Goal: Task Accomplishment & Management: Complete application form

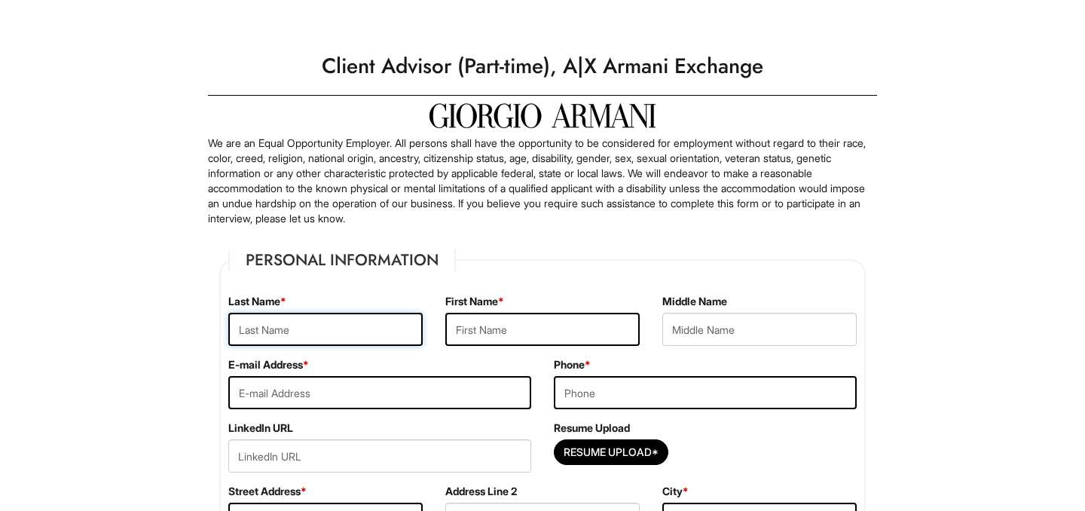
click at [337, 313] on input "text" at bounding box center [325, 329] width 194 height 33
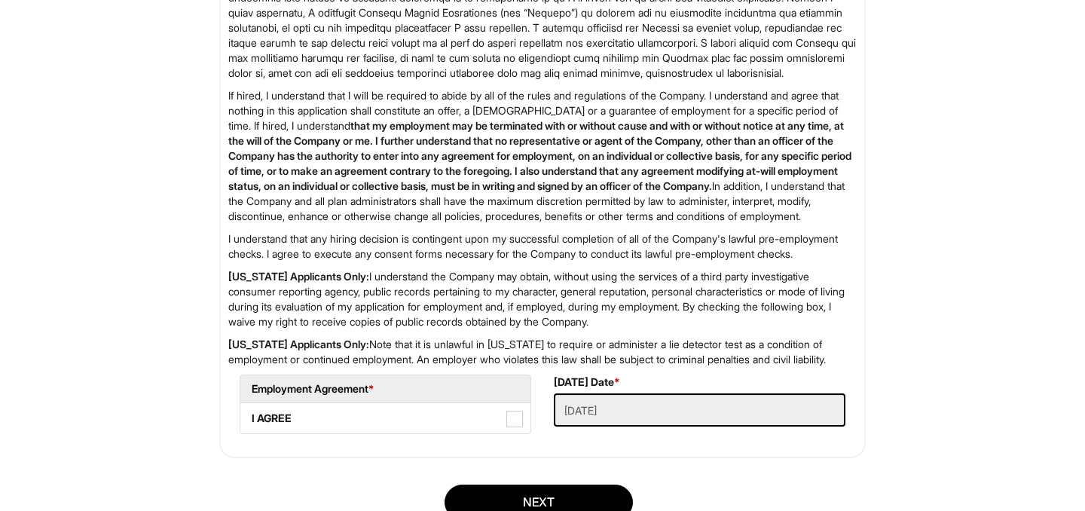
scroll to position [2493, 0]
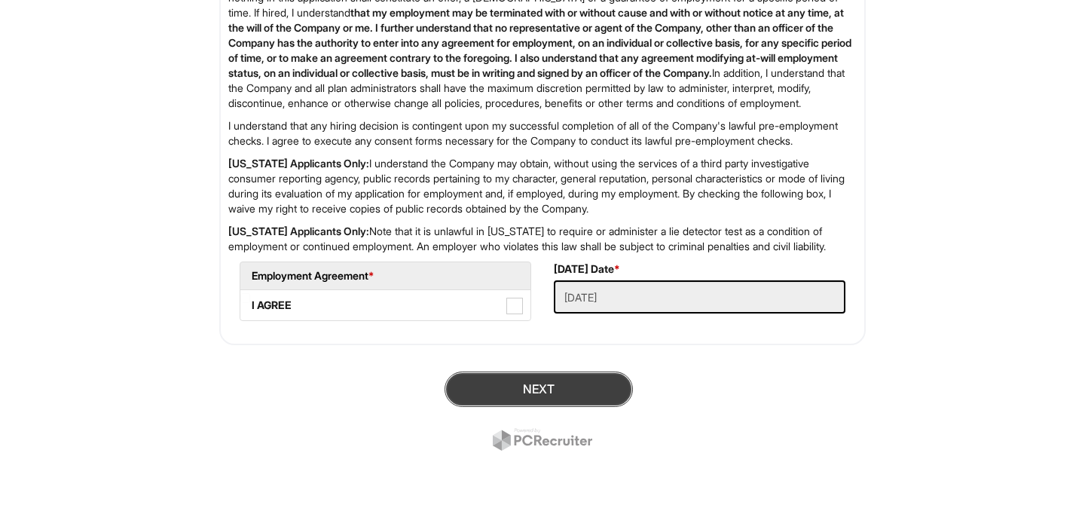
click at [584, 405] on button "Next" at bounding box center [539, 389] width 188 height 35
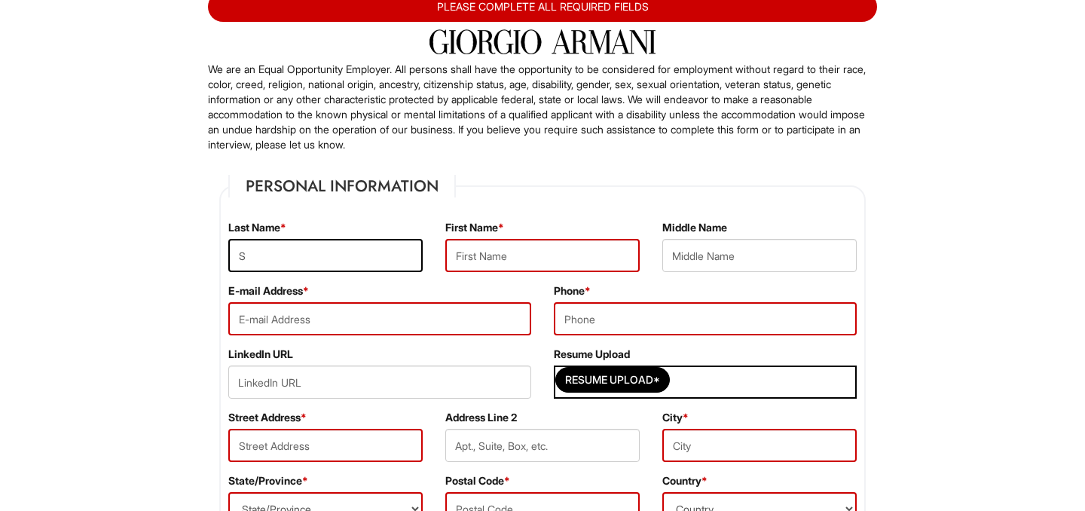
scroll to position [0, 0]
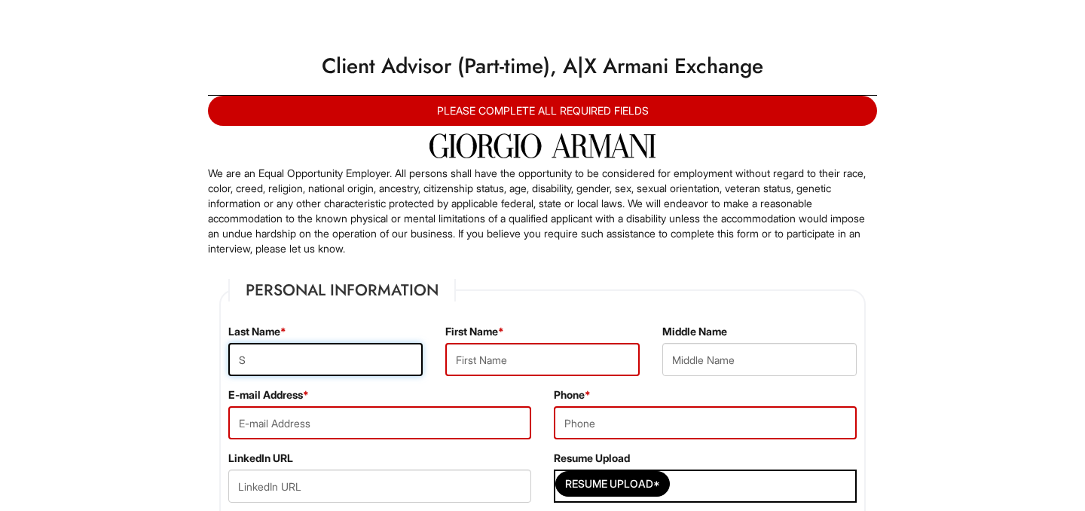
click at [314, 363] on input "S" at bounding box center [325, 359] width 194 height 33
type input "Sidat"
click at [488, 368] on input "text" at bounding box center [542, 359] width 194 height 33
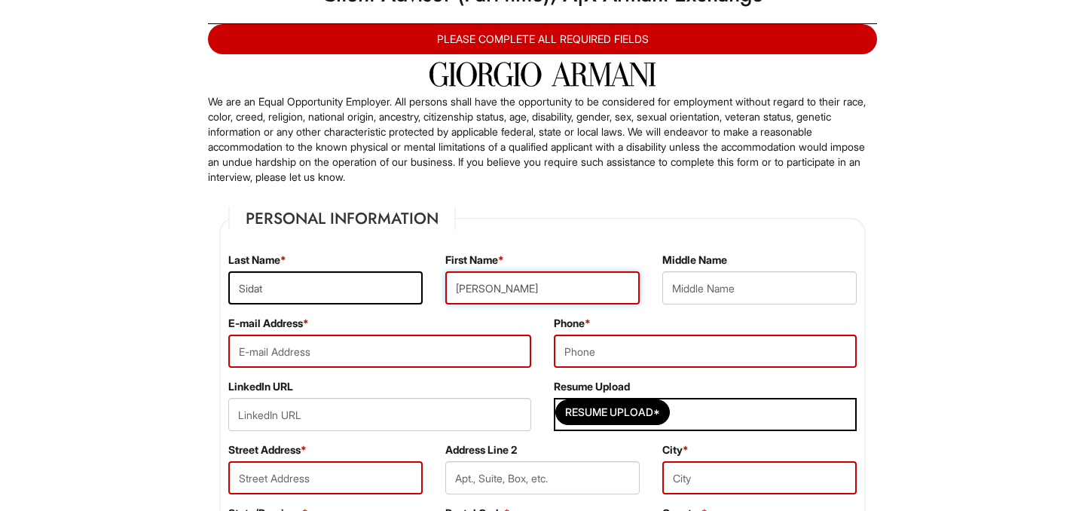
scroll to position [87, 0]
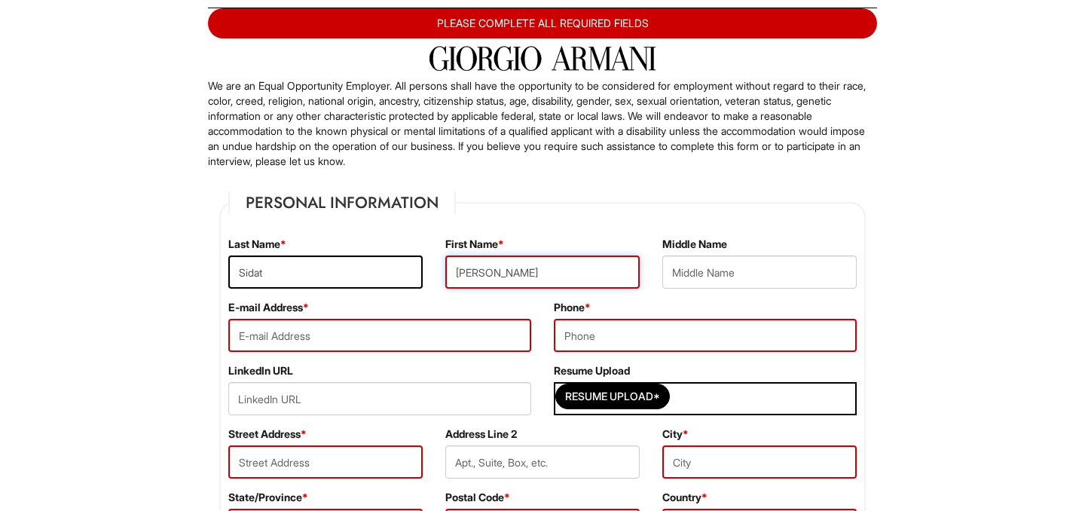
type input "[PERSON_NAME]"
click at [425, 333] on input "email" at bounding box center [379, 335] width 303 height 33
type input "[EMAIL_ADDRESS][DOMAIN_NAME]"
click at [600, 341] on input "tel" at bounding box center [705, 335] width 303 height 33
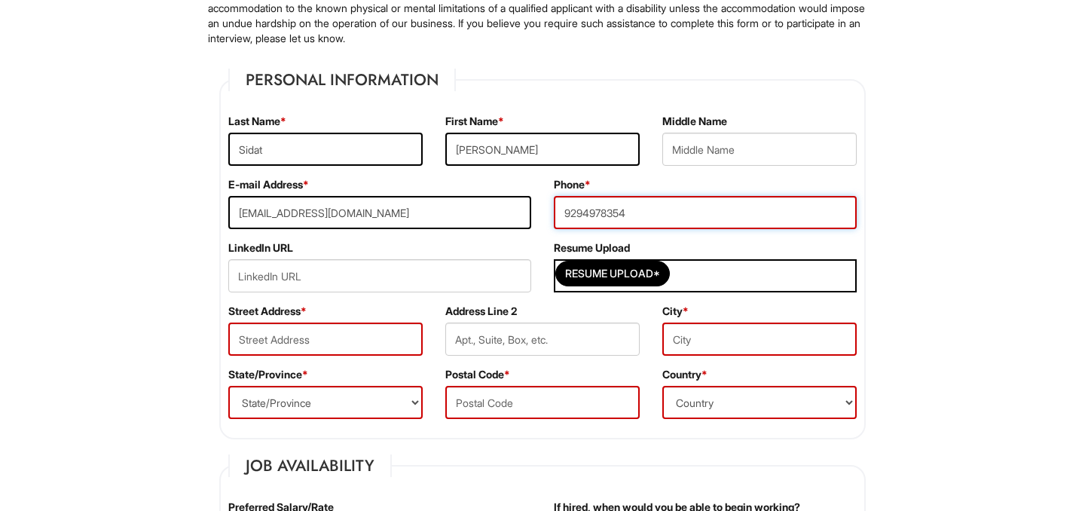
scroll to position [233, 0]
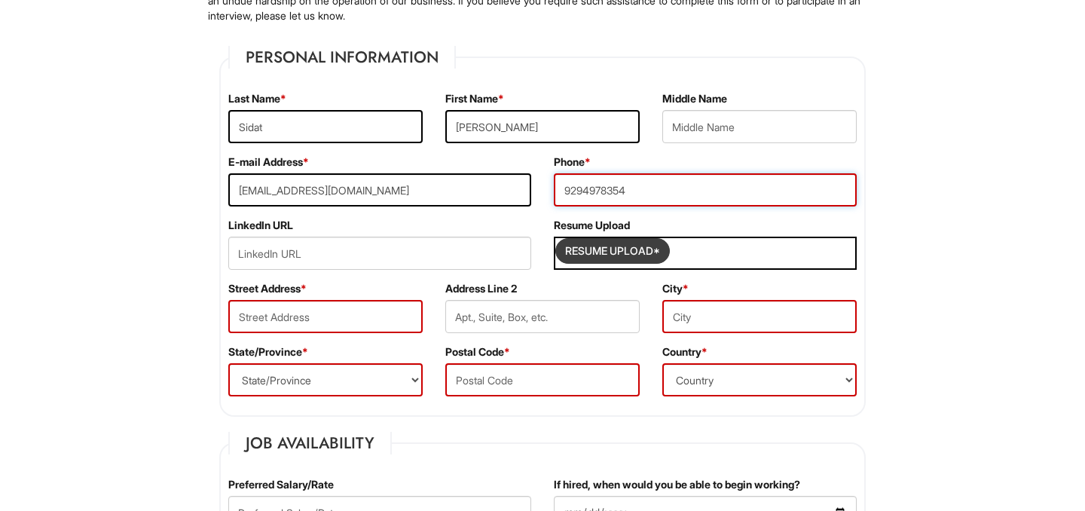
type input "9294978354"
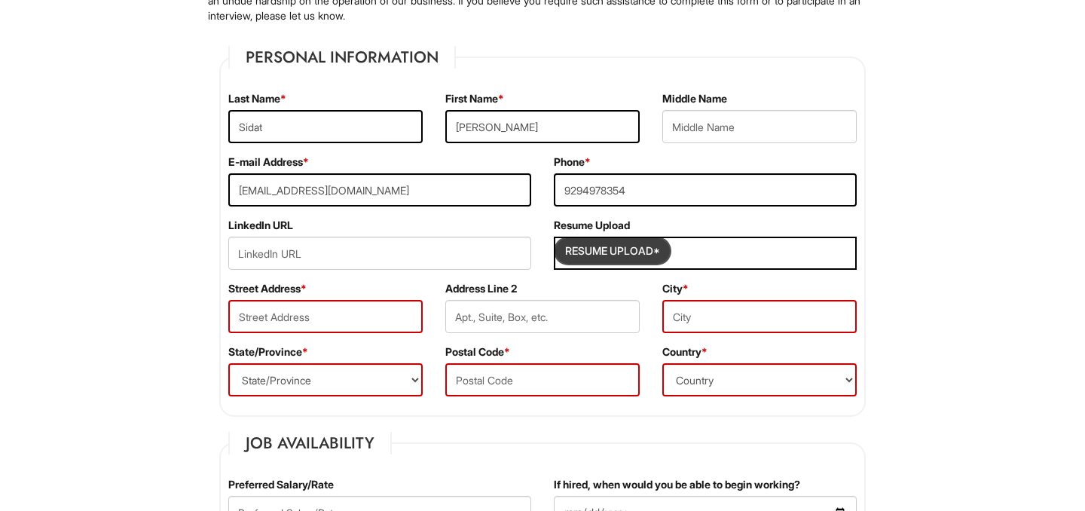
click at [644, 247] on input "Resume Upload*" at bounding box center [612, 251] width 113 height 24
type input "C:\fakepath\Resume - [PERSON_NAME].docx.pdf"
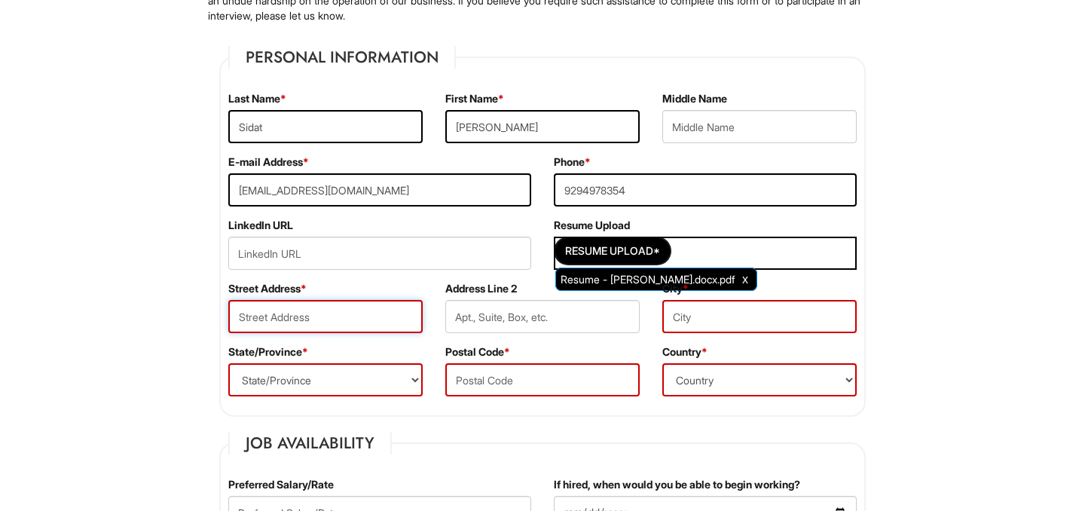
click at [328, 331] on input "text" at bounding box center [325, 316] width 194 height 33
type input "3450 Gates Pl"
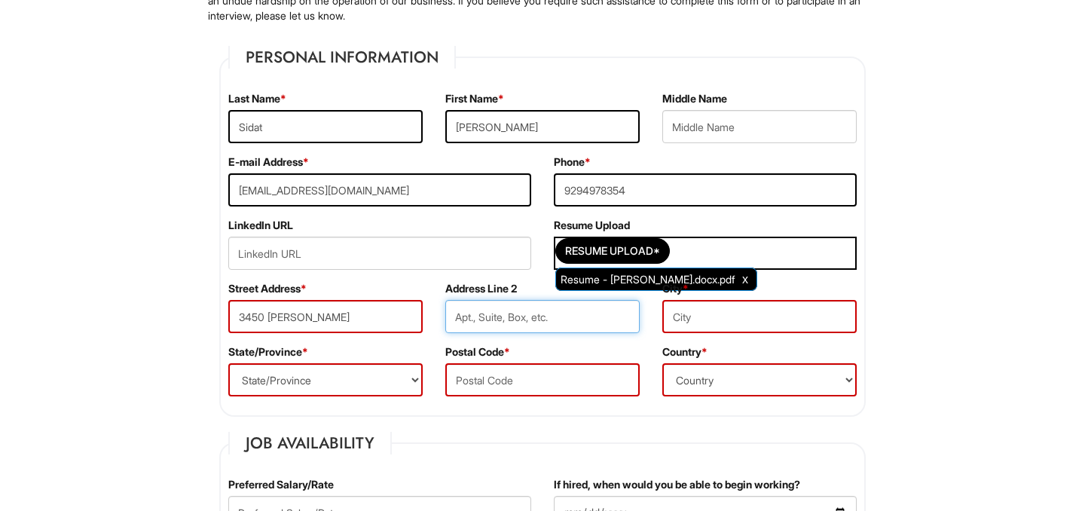
click at [471, 318] on input "text" at bounding box center [542, 316] width 194 height 33
type input "Apt 3e"
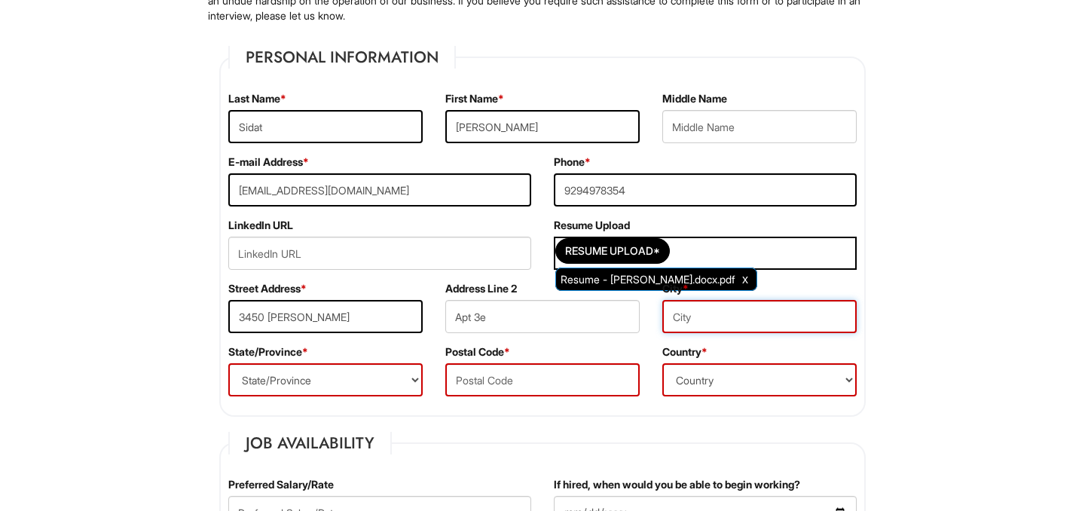
click at [679, 326] on input "text" at bounding box center [760, 316] width 194 height 33
type input "Bronx"
click at [325, 384] on select "State/Province ALABAMA ALASKA ARIZONA ARKANSAS CALIFORNIA COLORADO CONNECTICUT …" at bounding box center [325, 379] width 194 height 33
select select "NY"
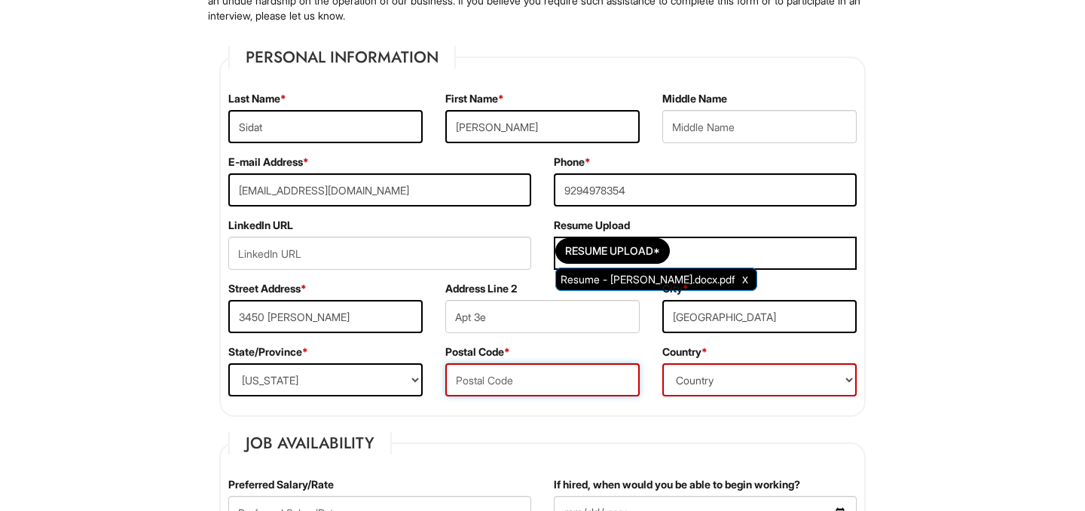
click at [494, 372] on input "text" at bounding box center [542, 379] width 194 height 33
type input "10467"
click at [745, 353] on div "Country * Country Afghanistan Albania Algeria American Samoa Andorra Angola Ang…" at bounding box center [759, 375] width 217 height 63
click at [745, 364] on select "Country Afghanistan Albania Algeria American Samoa Andorra Angola Anguilla Anta…" at bounding box center [760, 379] width 194 height 33
select select "United States of America"
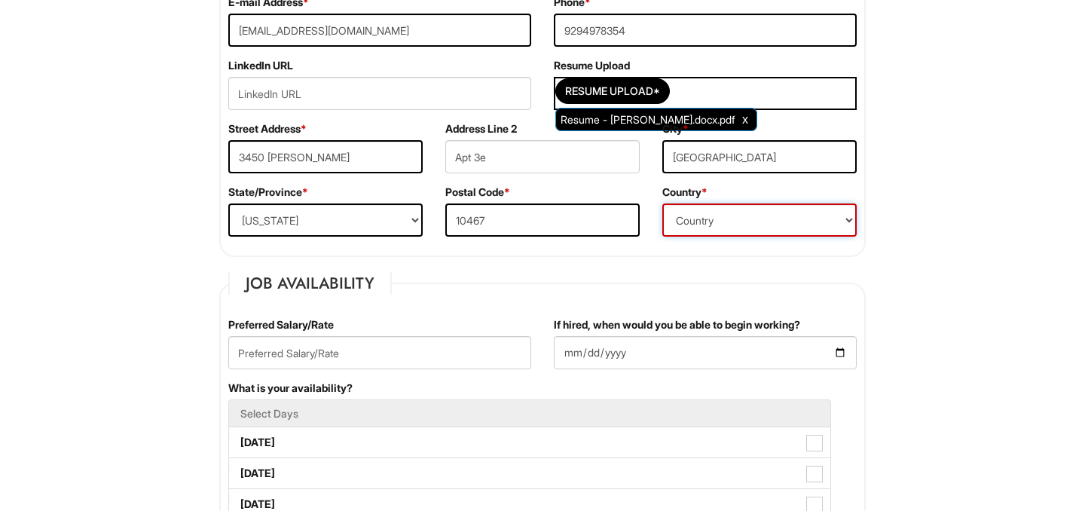
scroll to position [442, 0]
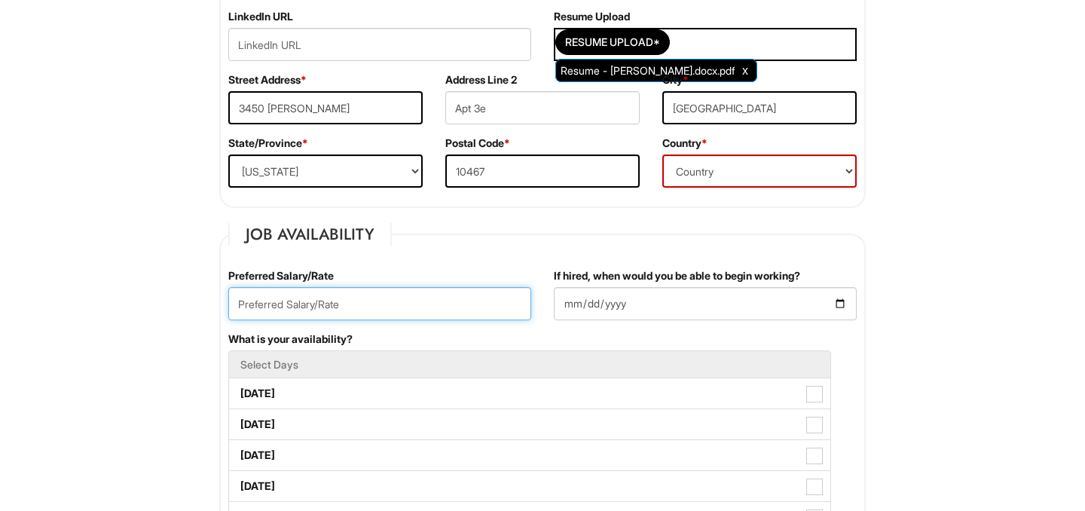
click at [427, 303] on input "text" at bounding box center [379, 303] width 303 height 33
type input "17"
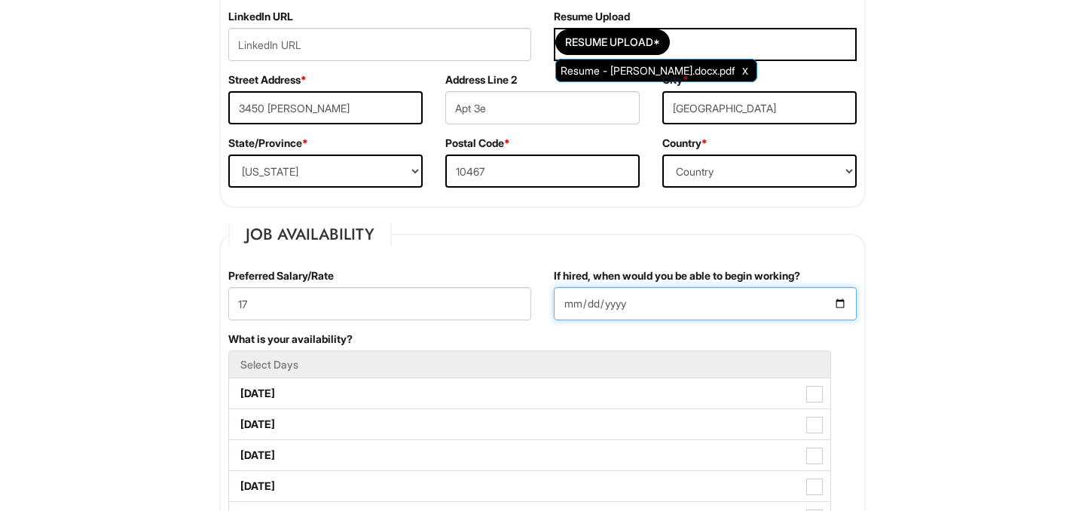
click at [838, 300] on input "If hired, when would you be able to begin working?" at bounding box center [705, 303] width 303 height 33
type input "2025-08-18"
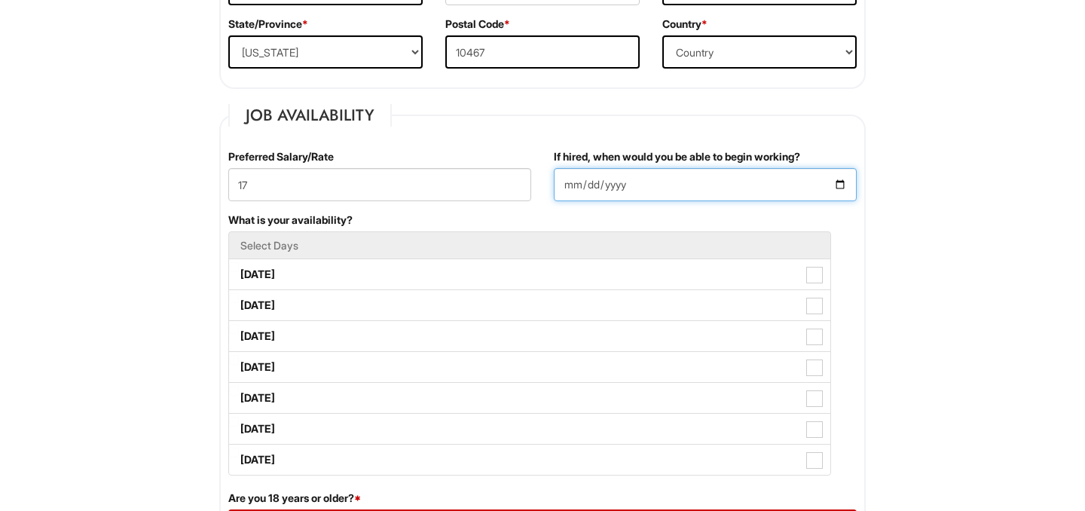
scroll to position [582, 0]
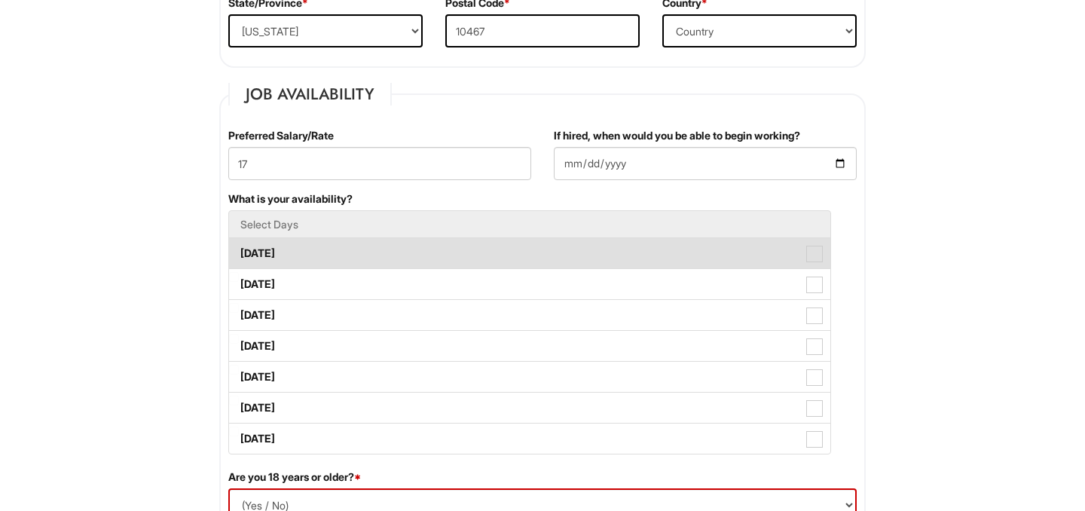
click at [801, 249] on label "Monday" at bounding box center [529, 253] width 601 height 30
click at [239, 249] on Available_Monday "Monday" at bounding box center [234, 246] width 10 height 10
checkbox Available_Monday "true"
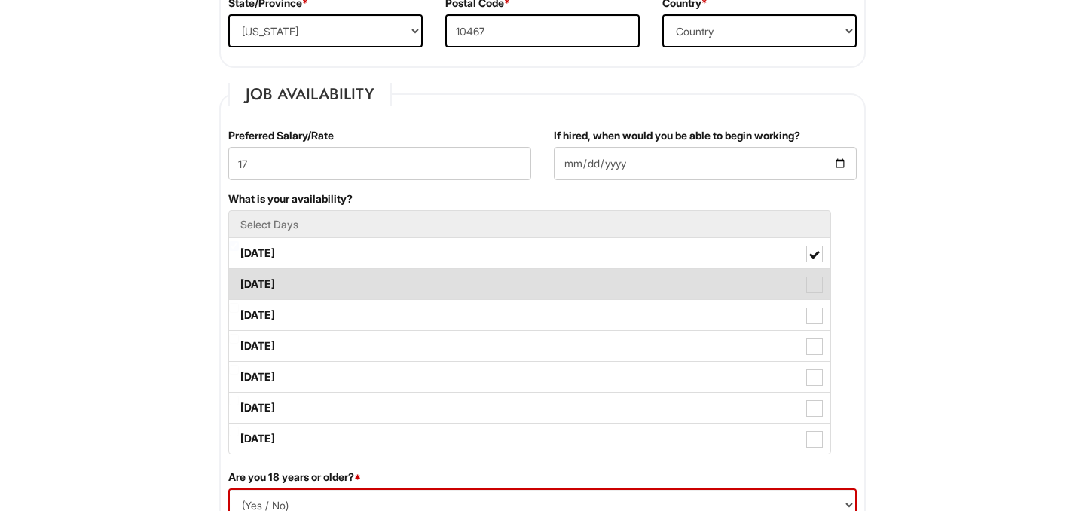
click at [790, 286] on label "Tuesday" at bounding box center [529, 284] width 601 height 30
click at [239, 282] on Available_Tuesday "Tuesday" at bounding box center [234, 277] width 10 height 10
checkbox Available_Tuesday "true"
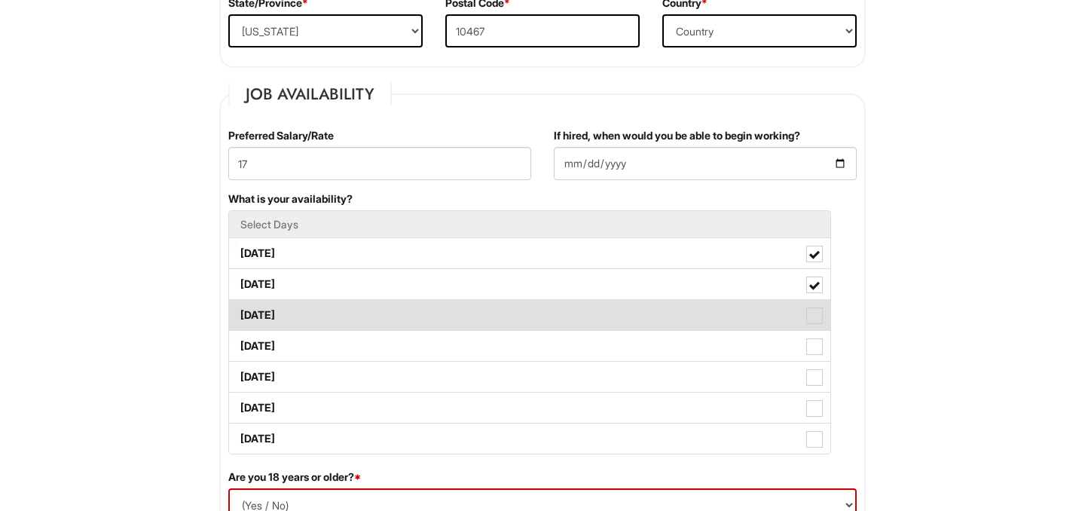
click at [776, 306] on label "Wednesday" at bounding box center [529, 315] width 601 height 30
click at [239, 306] on Available_Wednesday "Wednesday" at bounding box center [234, 308] width 10 height 10
checkbox Available_Wednesday "true"
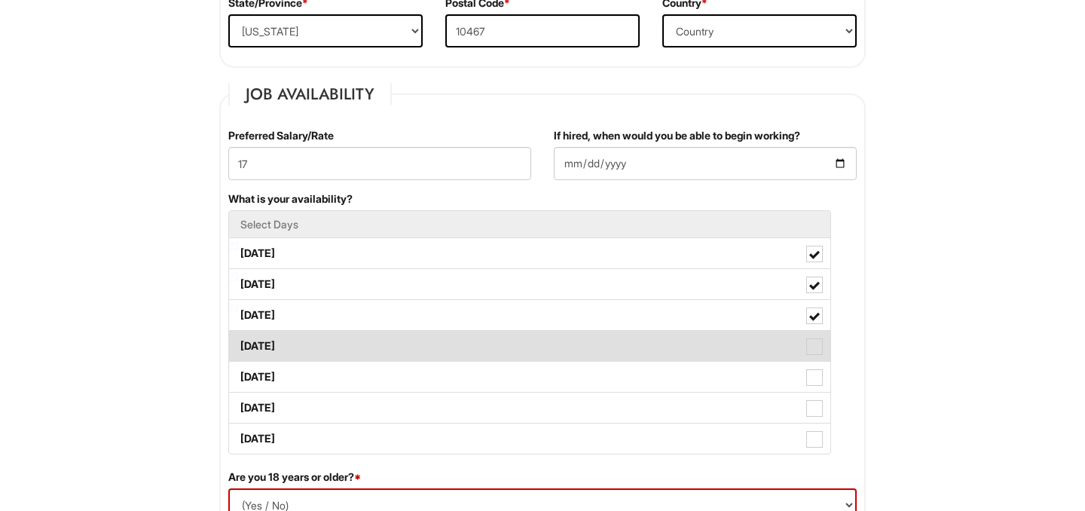
click at [757, 343] on label "Thursday" at bounding box center [529, 346] width 601 height 30
click at [239, 343] on Available_Thursday "Thursday" at bounding box center [234, 339] width 10 height 10
checkbox Available_Thursday "true"
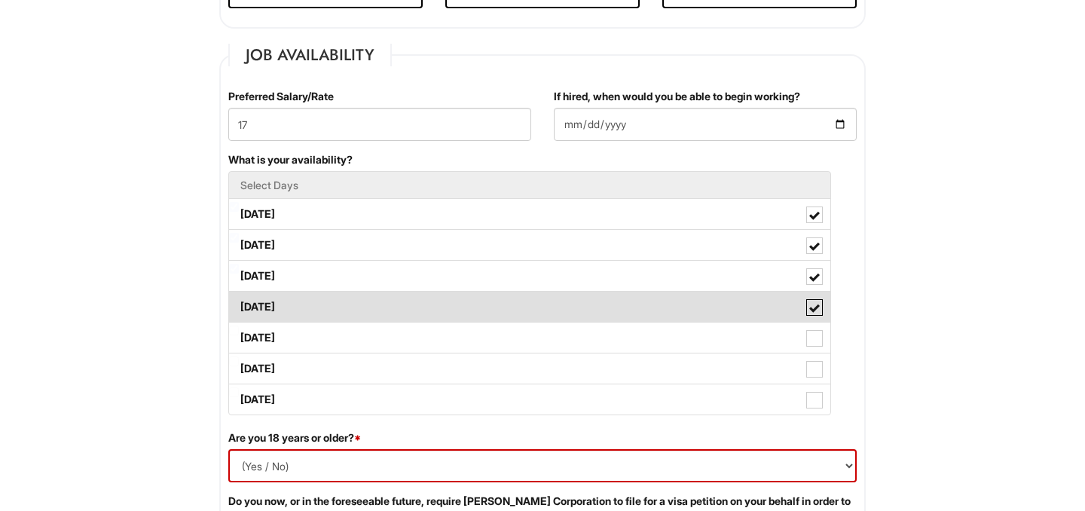
scroll to position [632, 0]
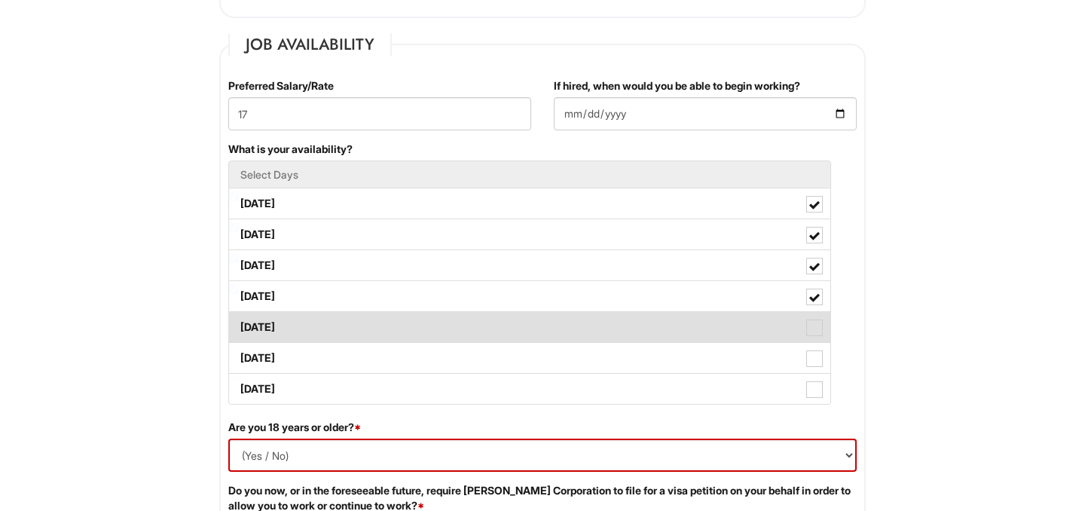
click at [748, 339] on label "Friday" at bounding box center [529, 327] width 601 height 30
click at [239, 325] on Available_Friday "Friday" at bounding box center [234, 320] width 10 height 10
checkbox Available_Friday "true"
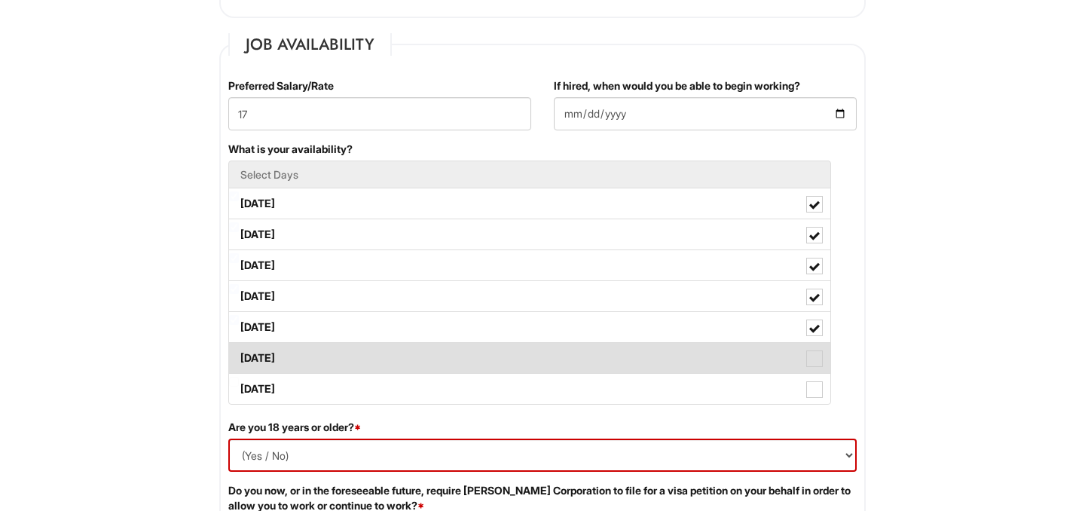
click at [748, 353] on label "Saturday" at bounding box center [529, 358] width 601 height 30
click at [239, 353] on Available_Saturday "Saturday" at bounding box center [234, 351] width 10 height 10
checkbox Available_Saturday "true"
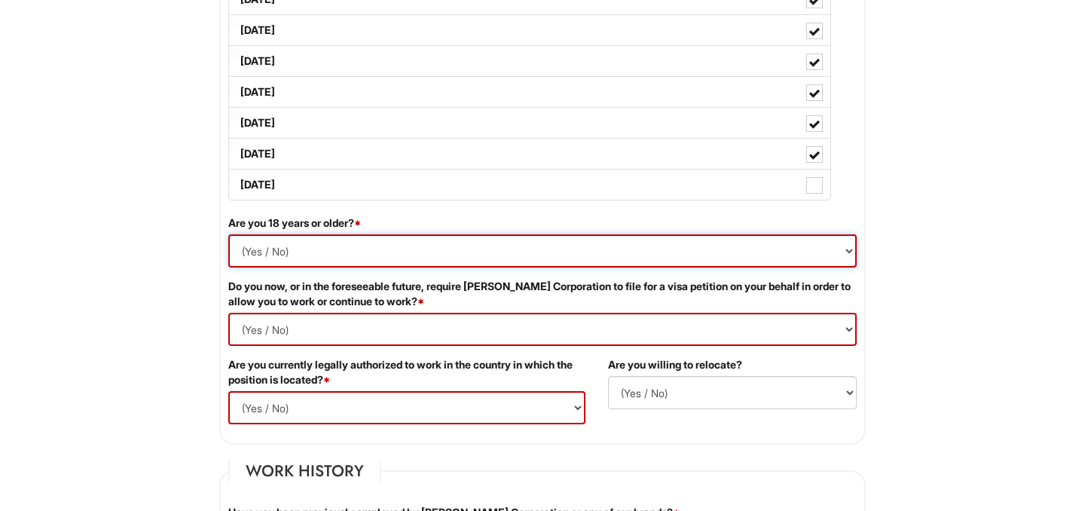
click at [628, 248] on select "(Yes / No) Yes No" at bounding box center [542, 250] width 629 height 33
select select "Yes"
click at [438, 326] on Required "(Yes / No) Yes No" at bounding box center [542, 329] width 629 height 33
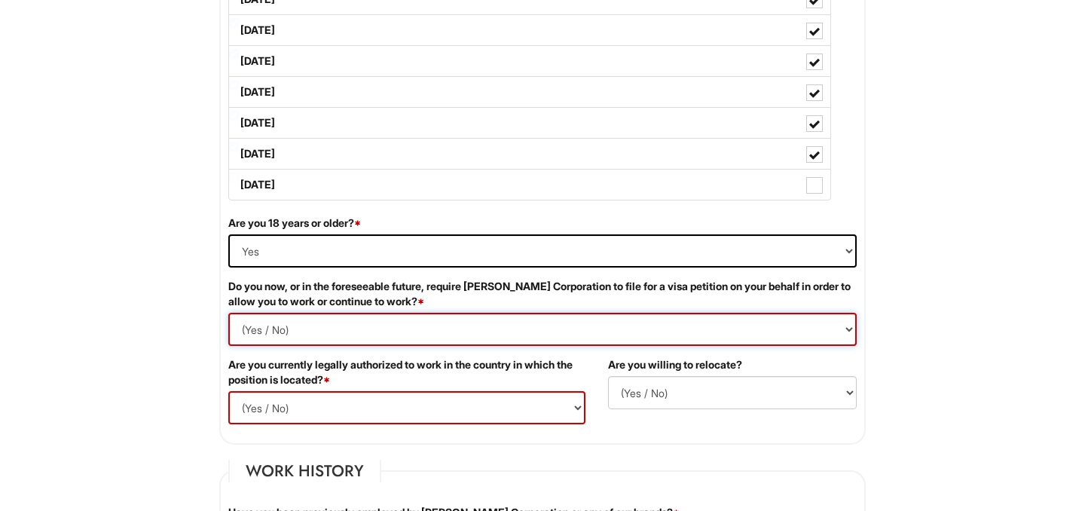
select Required "No"
click at [373, 402] on select "(Yes / No) Yes No" at bounding box center [406, 407] width 357 height 33
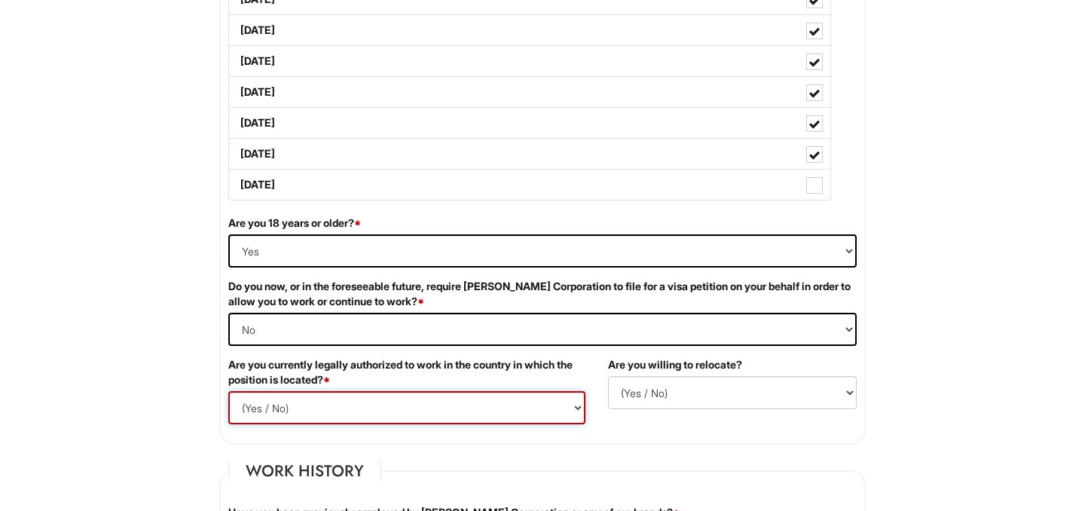
select select "Yes"
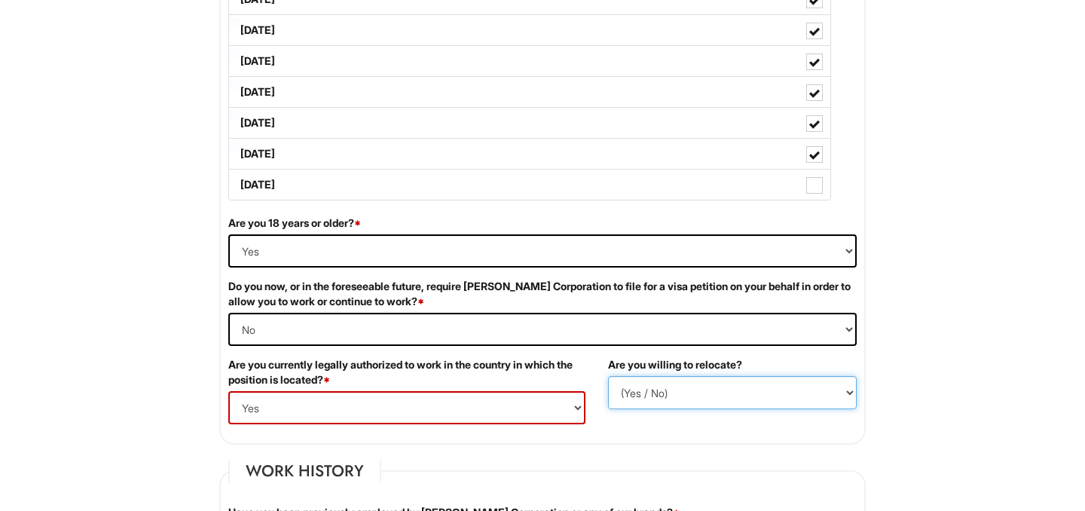
click at [693, 384] on select "(Yes / No) No Yes" at bounding box center [732, 392] width 249 height 33
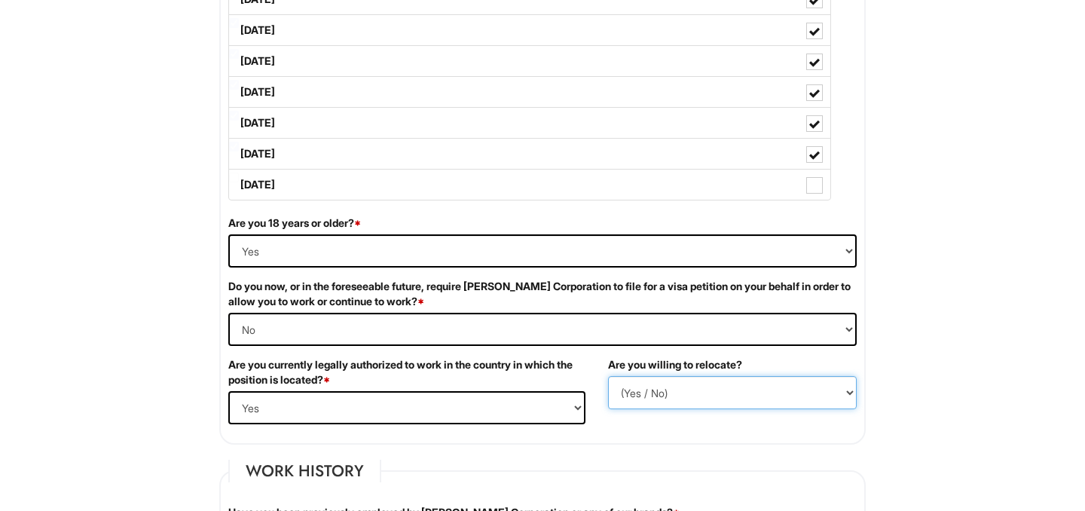
select select "N"
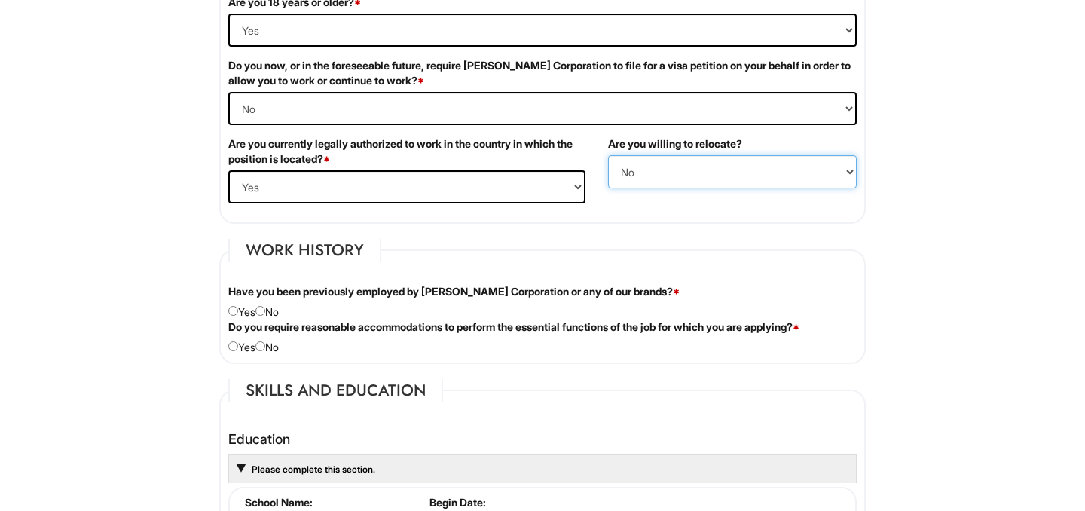
scroll to position [1149, 0]
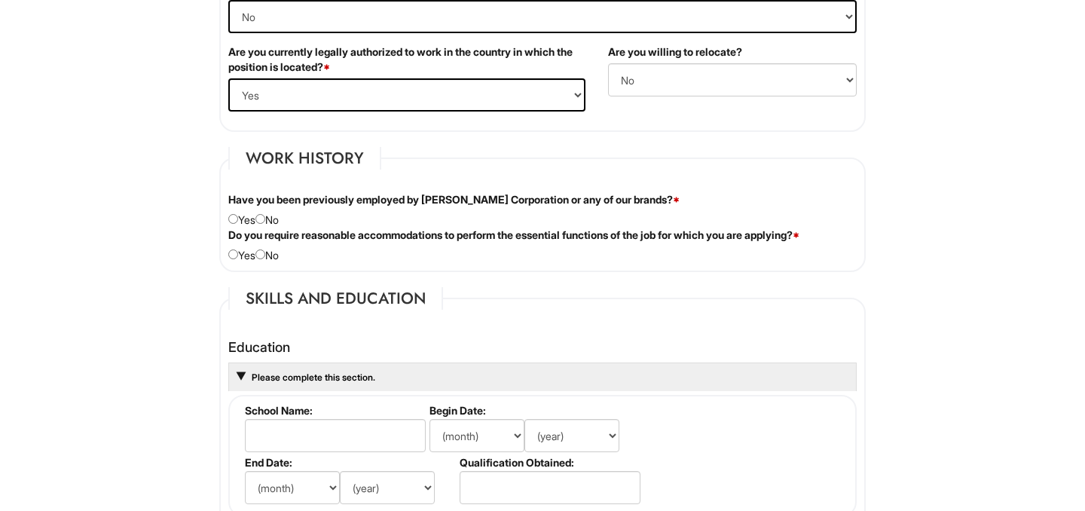
click at [274, 218] on div "Have you been previously employed by Giorgio Armani Corporation or any of our b…" at bounding box center [542, 209] width 651 height 35
click at [265, 219] on input "radio" at bounding box center [261, 219] width 10 height 10
radio input "true"
click at [265, 254] on input "radio" at bounding box center [261, 254] width 10 height 10
radio input "true"
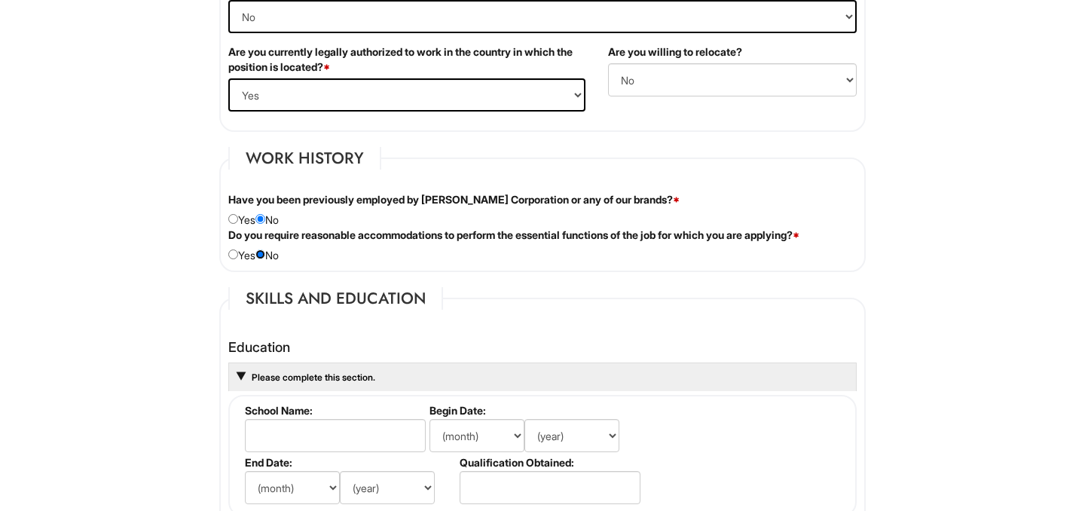
scroll to position [1318, 0]
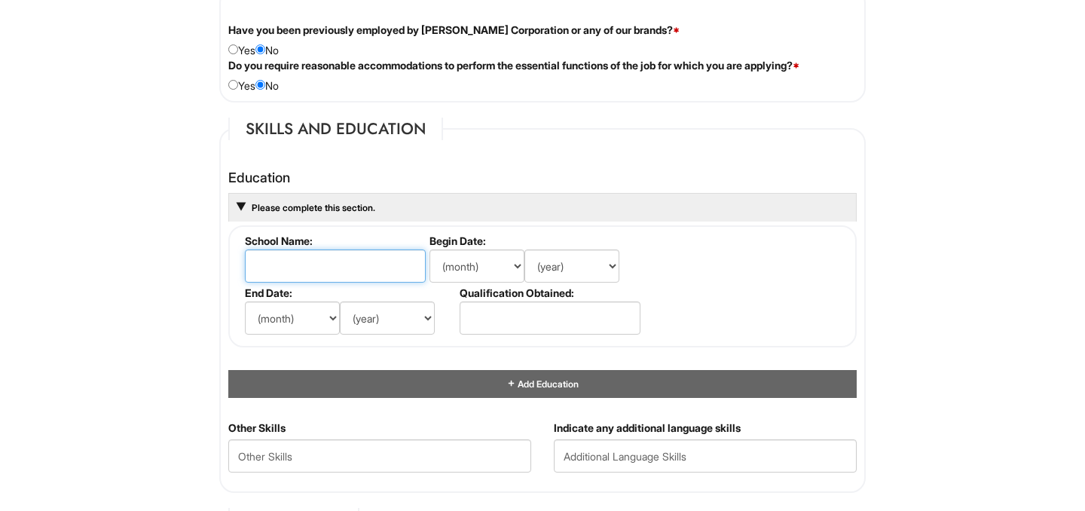
click at [301, 254] on input "text" at bounding box center [335, 265] width 181 height 33
type input "C"
type input "The City College of New York"
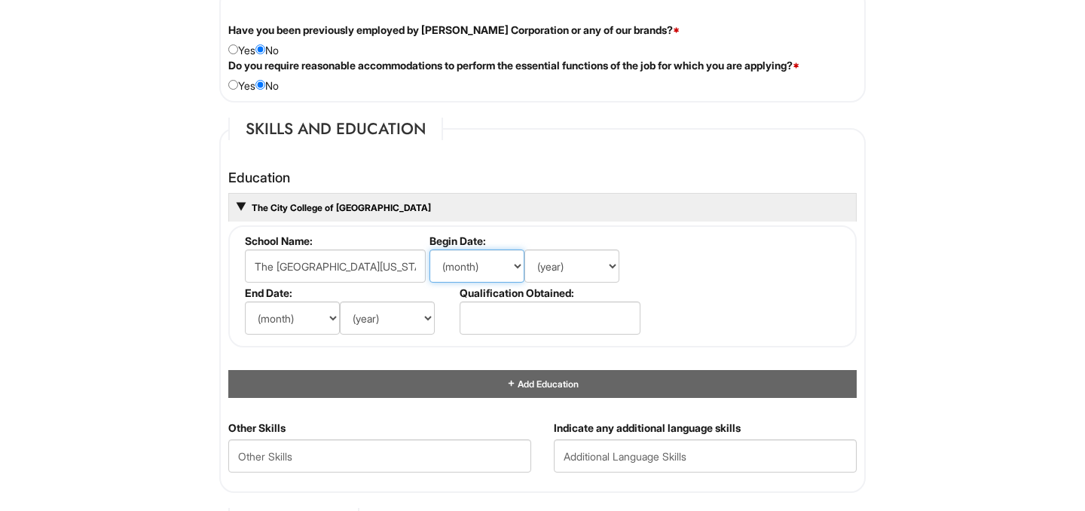
click at [461, 262] on select "(month) Jan Feb Mar Apr May Jun Jul Aug Sep Oct Nov Dec" at bounding box center [477, 265] width 95 height 33
select select "8"
click at [567, 268] on select "(year) 2029 2028 2027 2026 2025 2024 2023 2022 2021 2020 2019 2018 2017 2016 20…" at bounding box center [572, 265] width 95 height 33
select select "2023"
click at [295, 317] on select "(month) Jan Feb Mar Apr May Jun Jul Aug Sep Oct Nov Dec" at bounding box center [292, 317] width 95 height 33
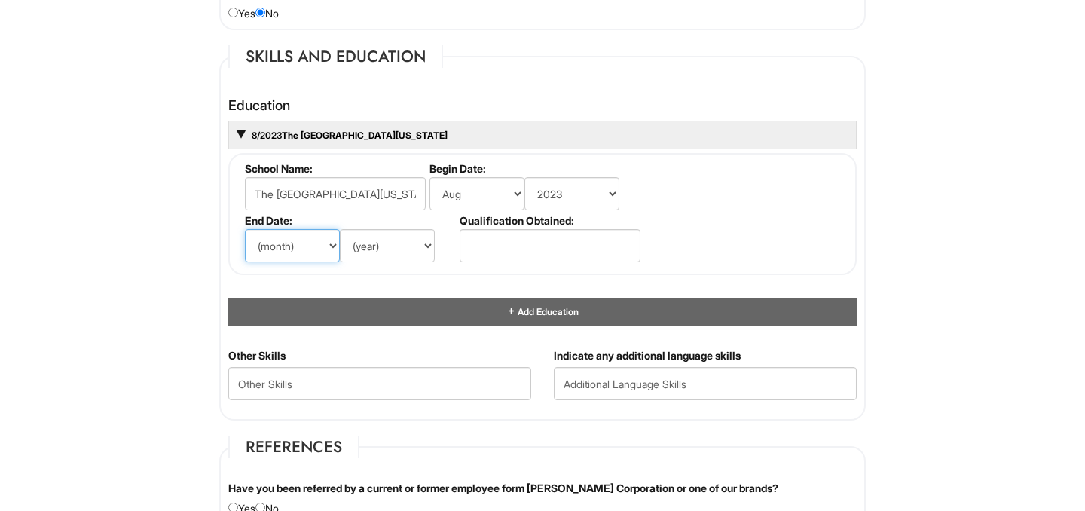
scroll to position [1392, 0]
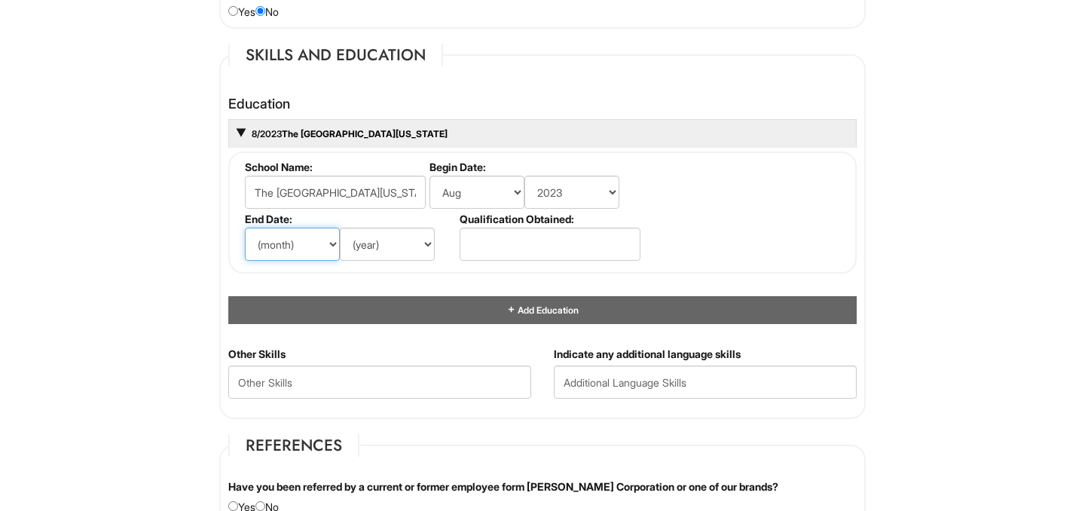
click at [271, 240] on select "(month) Jan Feb Mar Apr May Jun Jul Aug Sep Oct Nov Dec" at bounding box center [292, 244] width 95 height 33
select select "6"
click at [393, 243] on select "(year) 2029 2028 2027 2026 2025 2024 2023 2022 2021 2020 2019 2018 2017 2016 20…" at bounding box center [387, 244] width 95 height 33
select select "2027"
click at [741, 190] on fieldset "School Name: The City College of New York Begin Date: (month) Jan Feb Mar Apr M…" at bounding box center [542, 212] width 629 height 122
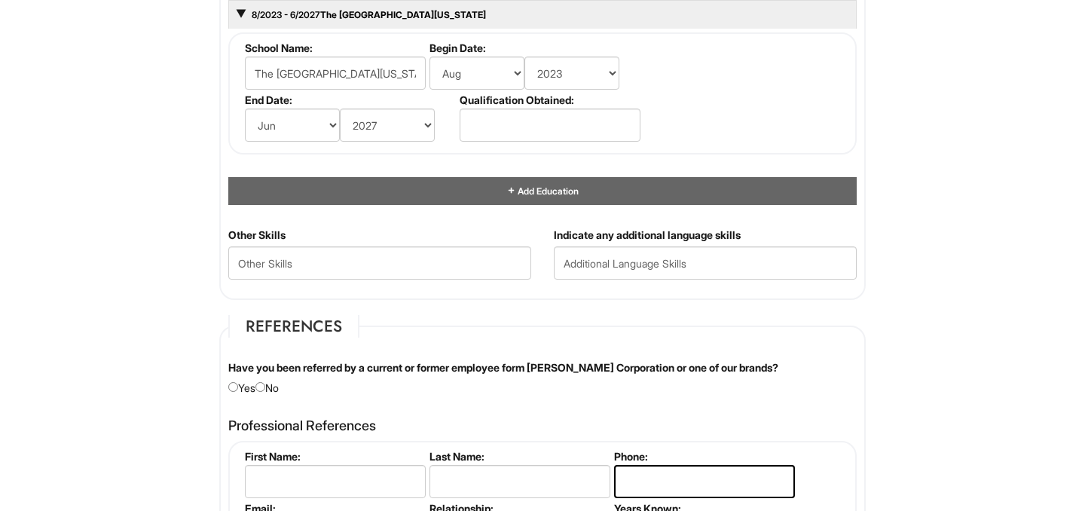
scroll to position [1699, 0]
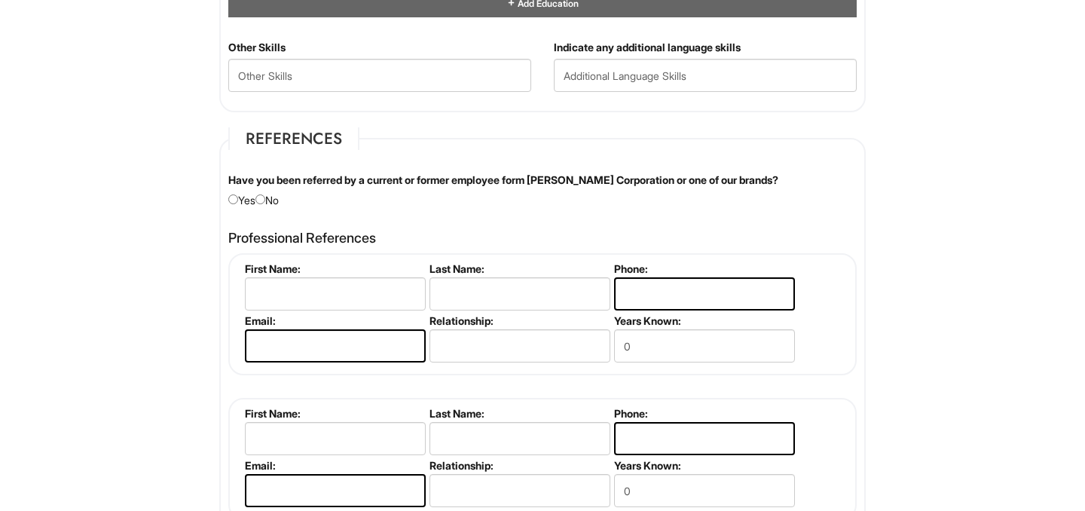
click at [274, 197] on div "Have you been referred by a current or former employee form Giorgio Armani Corp…" at bounding box center [542, 190] width 651 height 35
click at [265, 198] on input "radio" at bounding box center [261, 199] width 10 height 10
radio input "true"
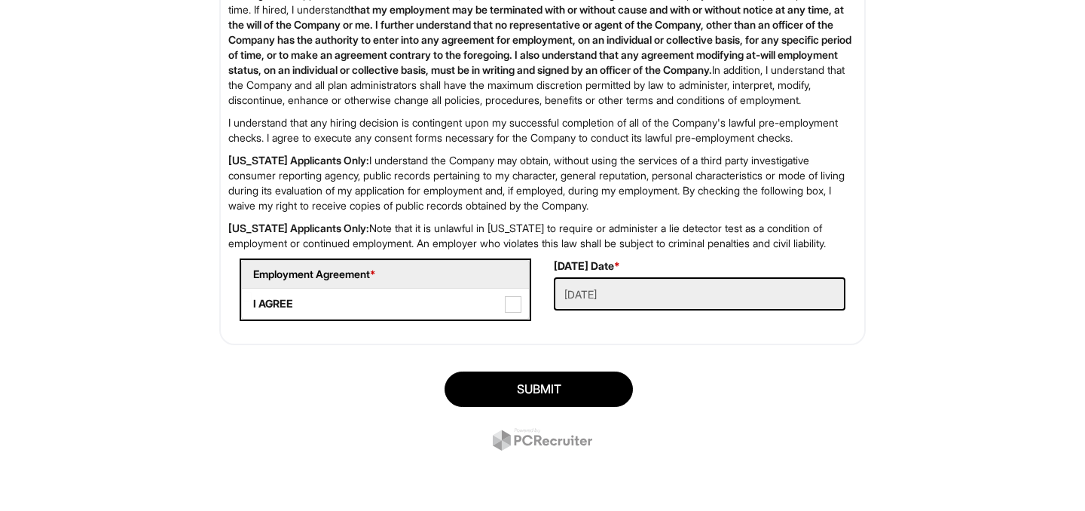
scroll to position [2523, 0]
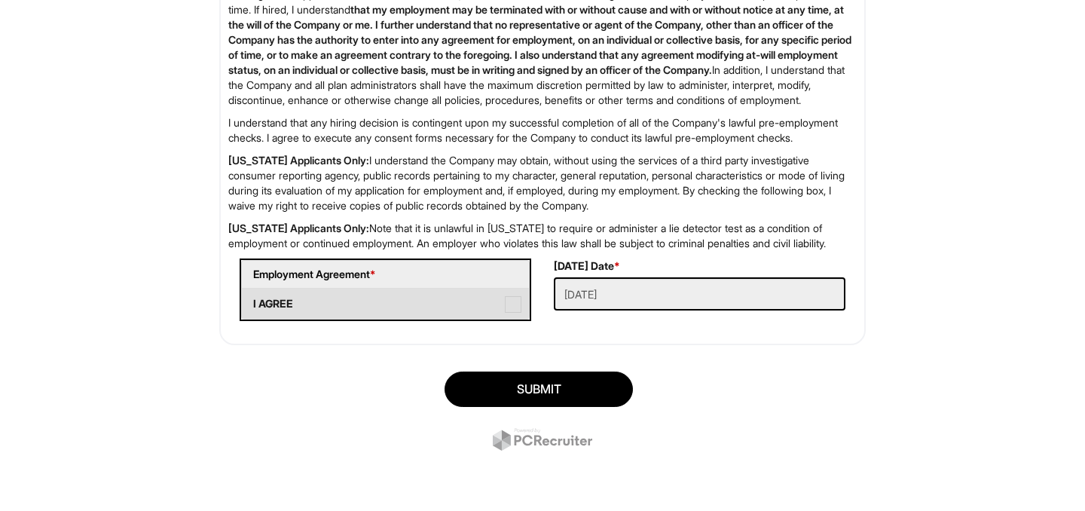
click at [508, 310] on span at bounding box center [513, 304] width 17 height 17
click at [252, 301] on AGREE "I AGREE" at bounding box center [247, 297] width 10 height 10
checkbox AGREE "true"
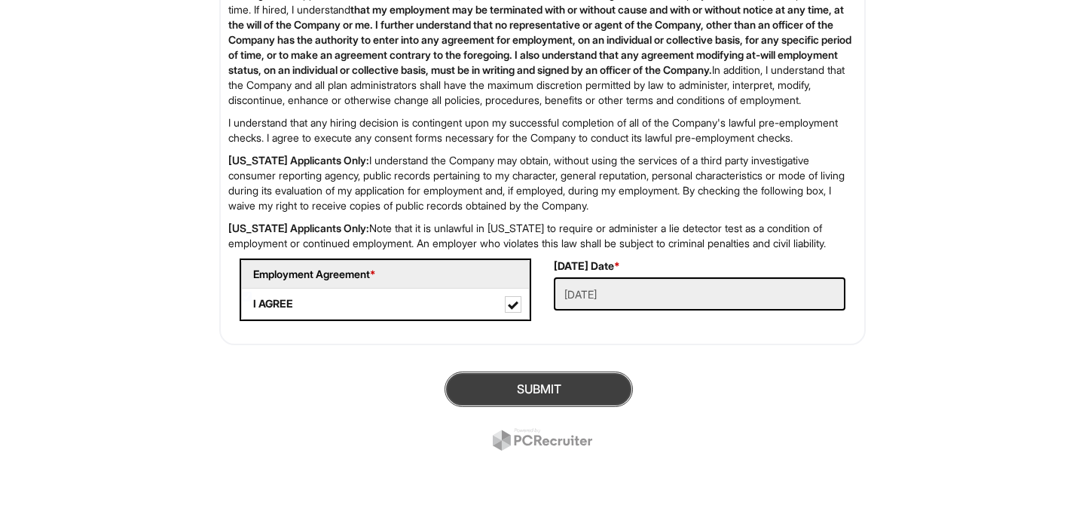
click at [525, 406] on button "SUBMIT" at bounding box center [539, 389] width 188 height 35
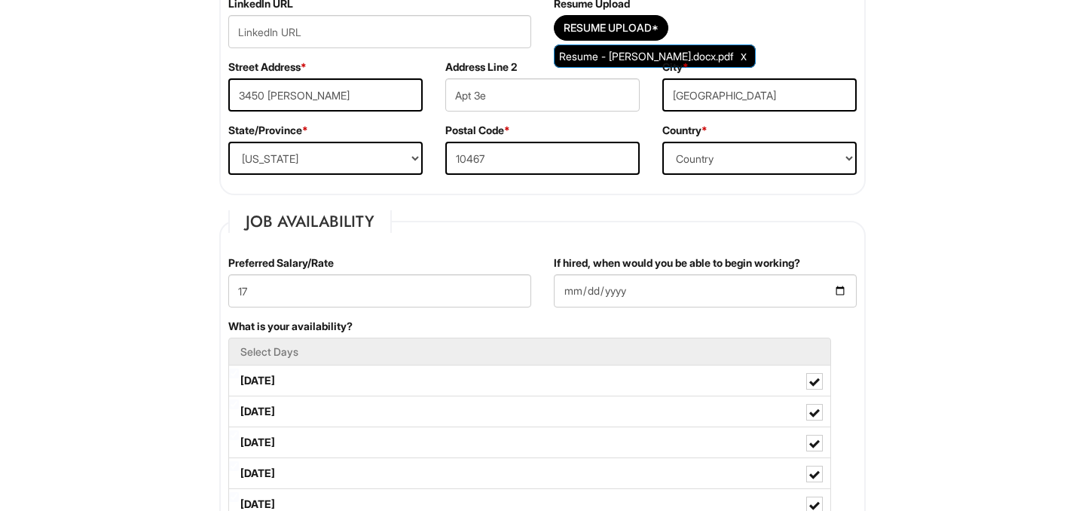
scroll to position [669, 0]
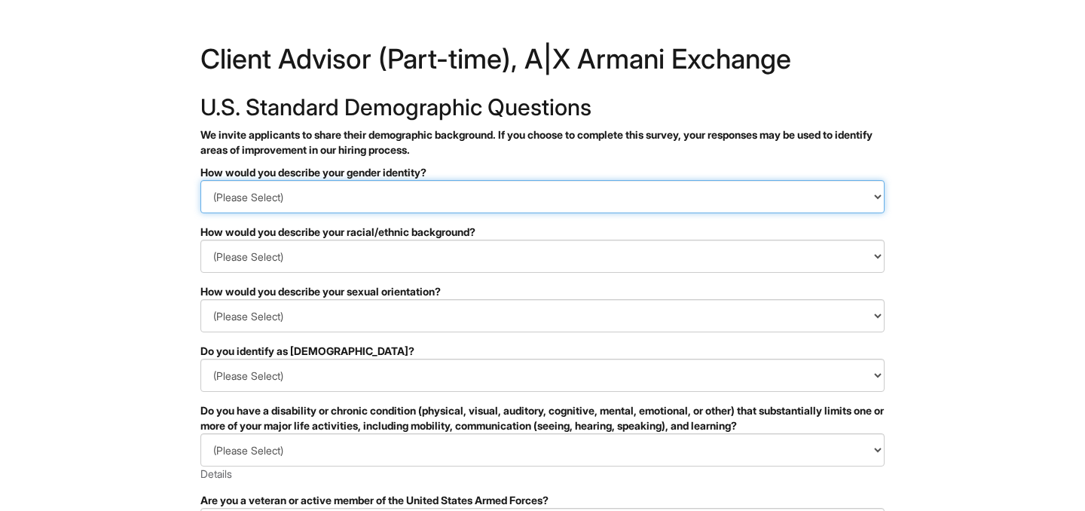
click at [435, 206] on select "(Please Select) Man Woman Non-binary I prefer to self-describe I don't wish to …" at bounding box center [542, 196] width 684 height 33
select select "Man"
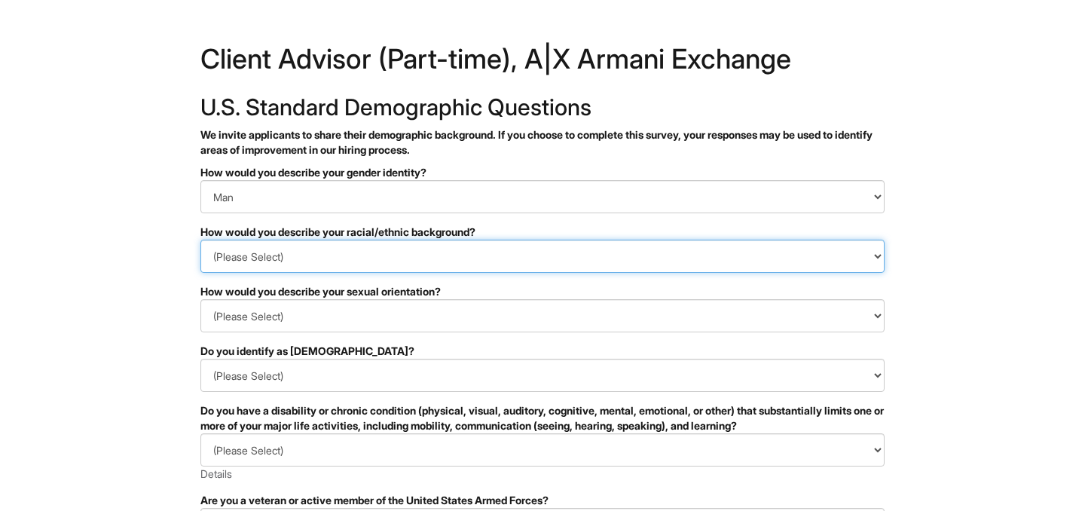
click at [358, 247] on select "(Please Select) Black or of African descent East Asian Hispanic, Latinx or of S…" at bounding box center [542, 256] width 684 height 33
select select "South Asian"
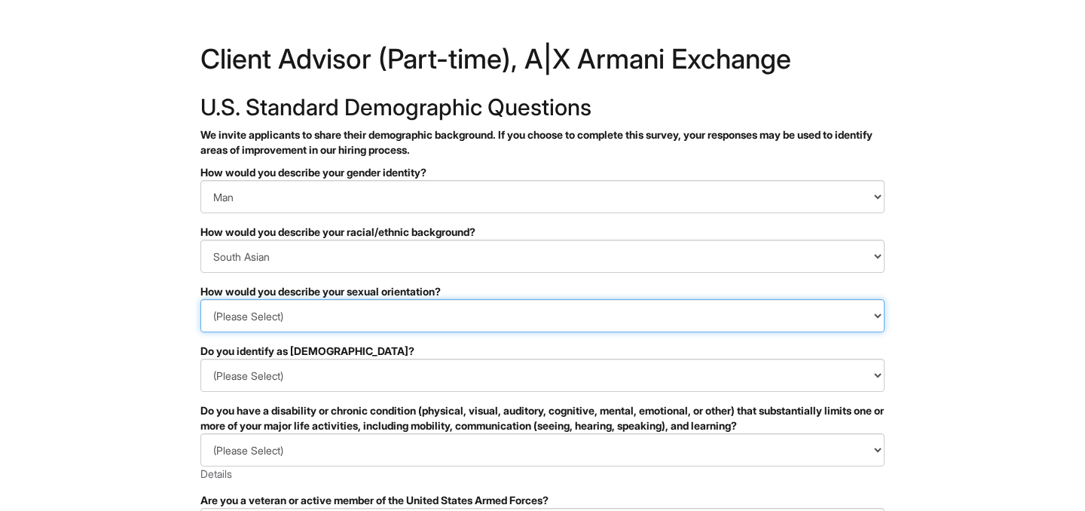
click at [338, 311] on select "(Please Select) Asexual Bisexual and/or pansexual Gay Heterosexual Lesbian Quee…" at bounding box center [542, 315] width 684 height 33
select select "Heterosexual"
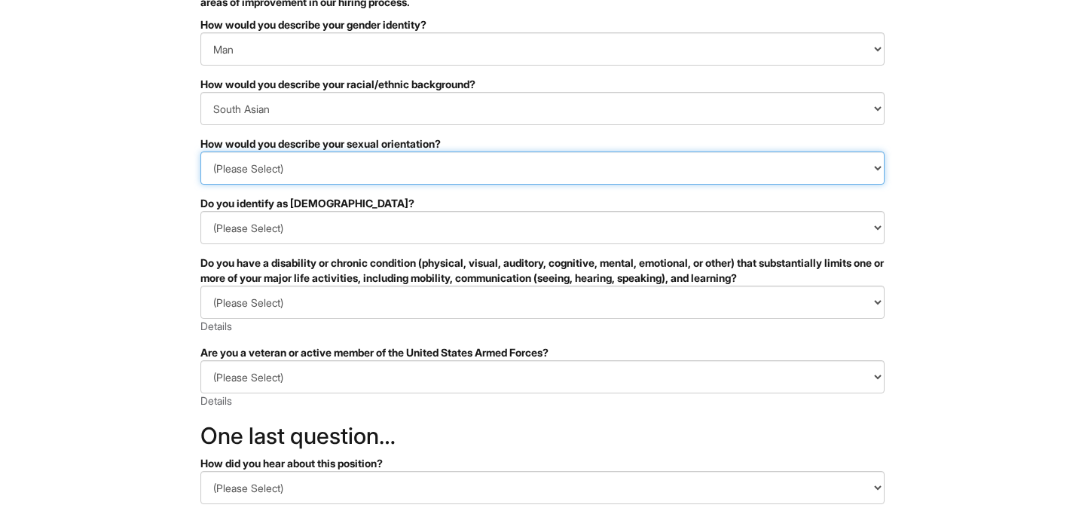
scroll to position [169, 0]
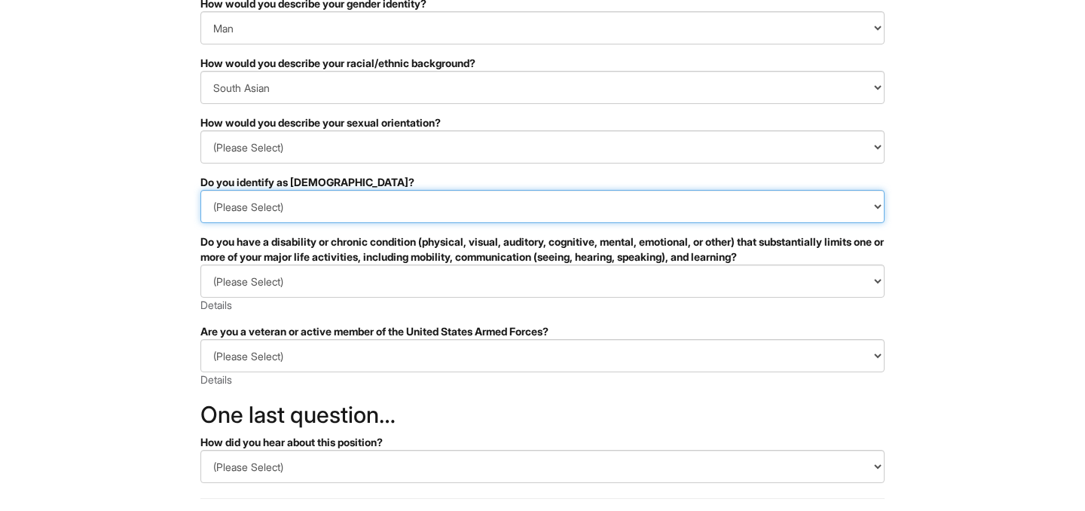
click at [324, 203] on select "(Please Select) Yes No I prefer to self-describe I don't wish to answer" at bounding box center [542, 206] width 684 height 33
select select "No"
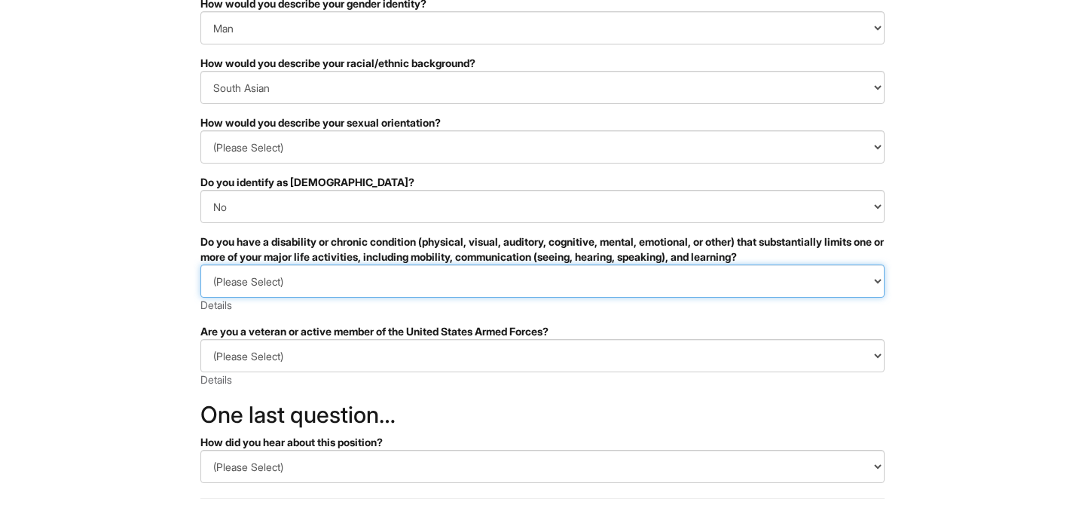
click at [245, 292] on select "(Please Select) YES, I HAVE A DISABILITY (or previously had a disability) NO, I…" at bounding box center [542, 281] width 684 height 33
select select "NO, I DON'T HAVE A DISABILITY"
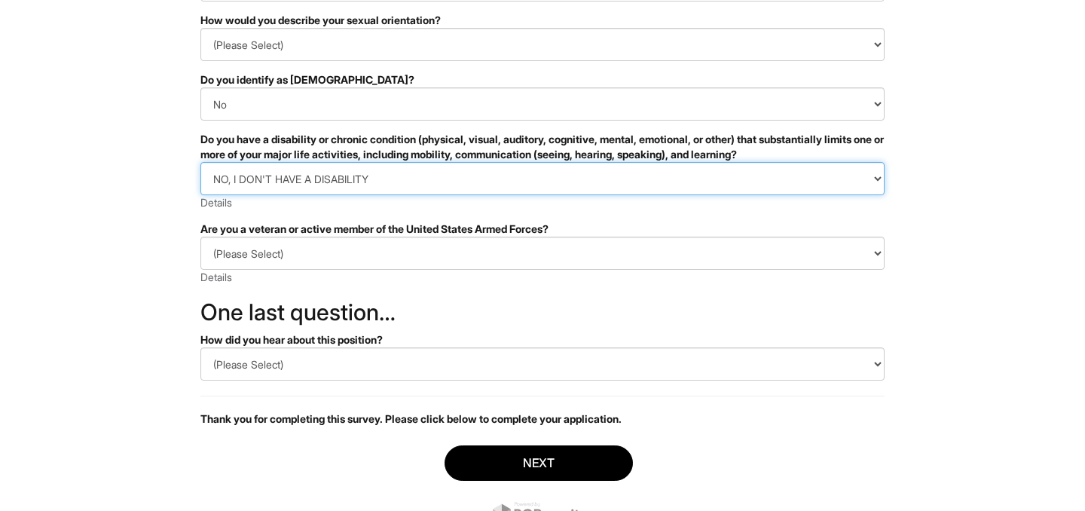
scroll to position [278, 0]
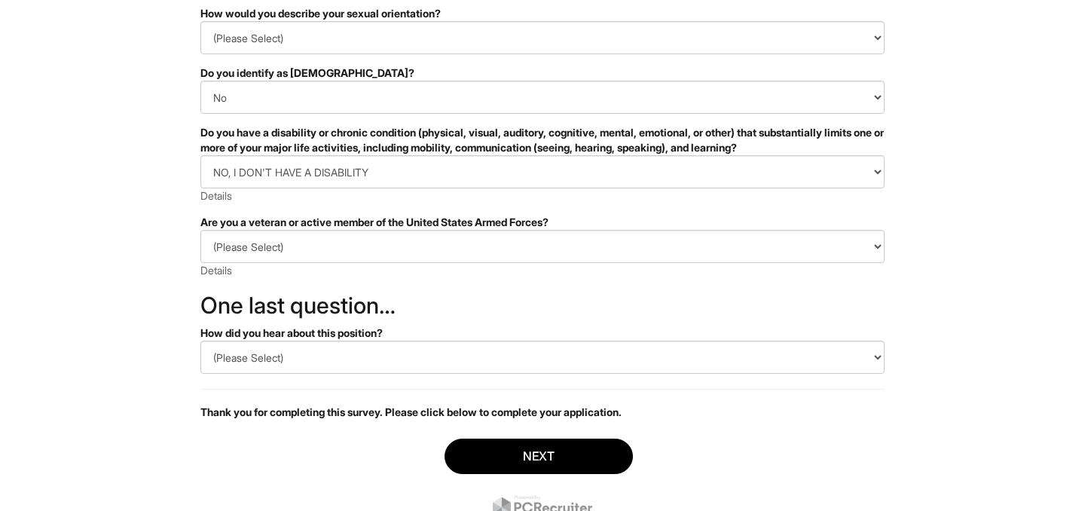
click at [323, 216] on div "Are you a veteran or active member of the United States Armed Forces?" at bounding box center [542, 222] width 684 height 15
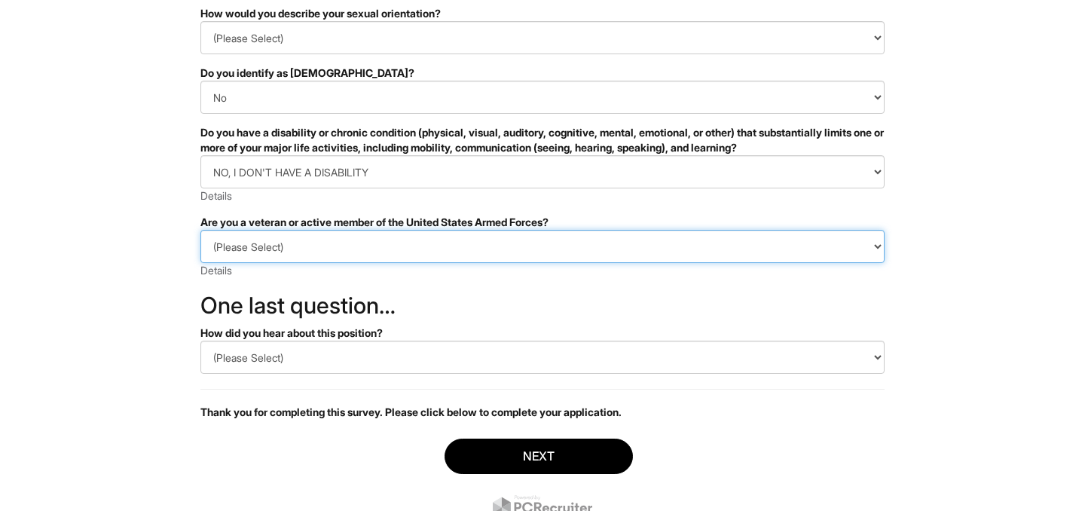
click at [317, 243] on select "(Please Select) I IDENTIFY AS ONE OR MORE OF THE CLASSIFICATIONS OF PROTECTED V…" at bounding box center [542, 246] width 684 height 33
select select "I AM NOT A PROTECTED VETERAN"
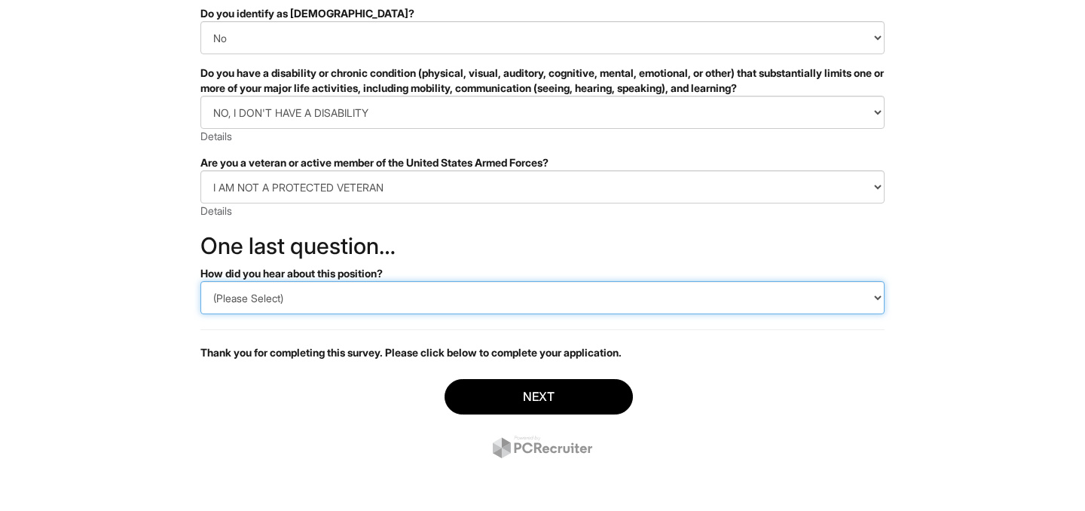
click at [280, 294] on select "(Please Select) CareerBuilder Indeed LinkedIn Monster Referral Other" at bounding box center [542, 297] width 684 height 33
select select "Other"
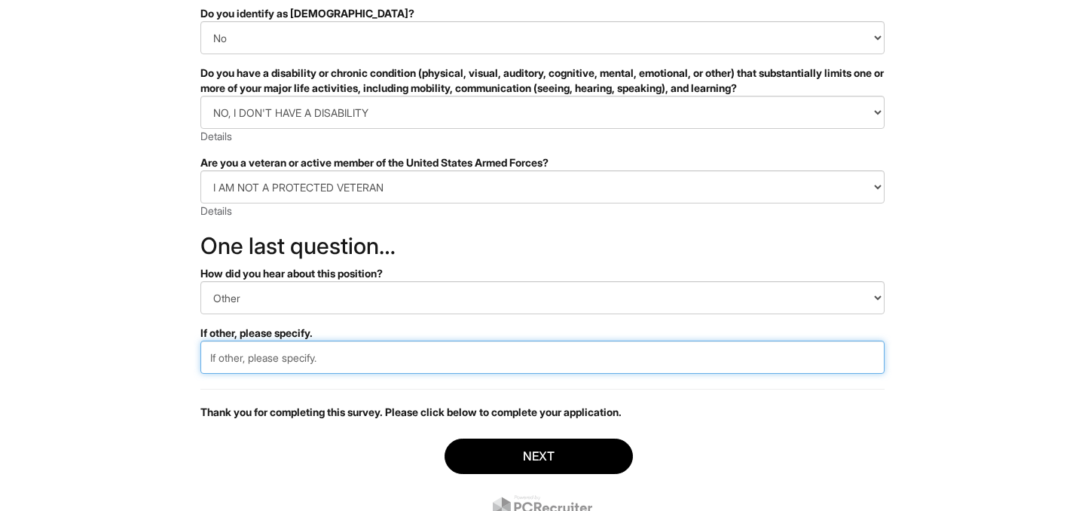
click at [293, 360] on input "text" at bounding box center [542, 357] width 684 height 33
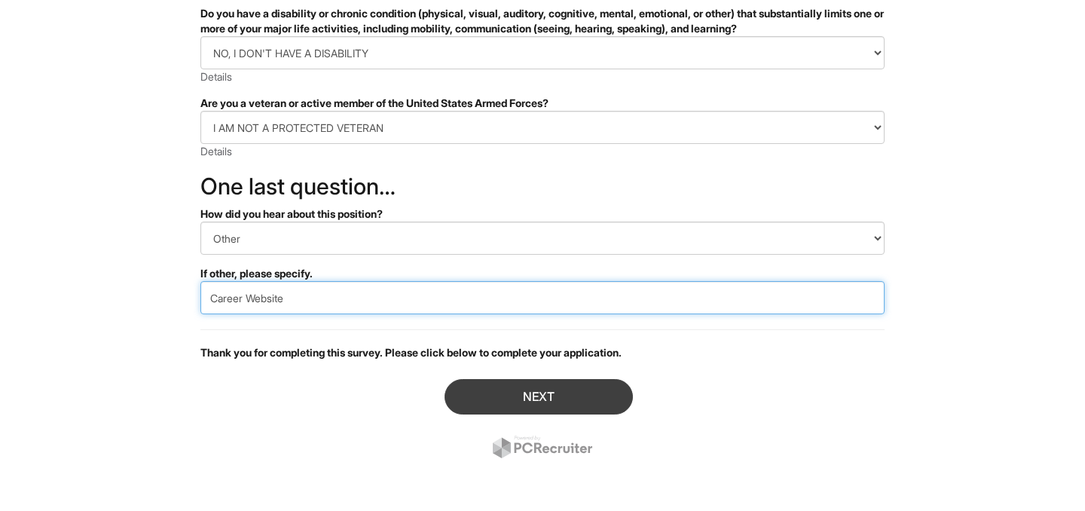
type input "Career Website"
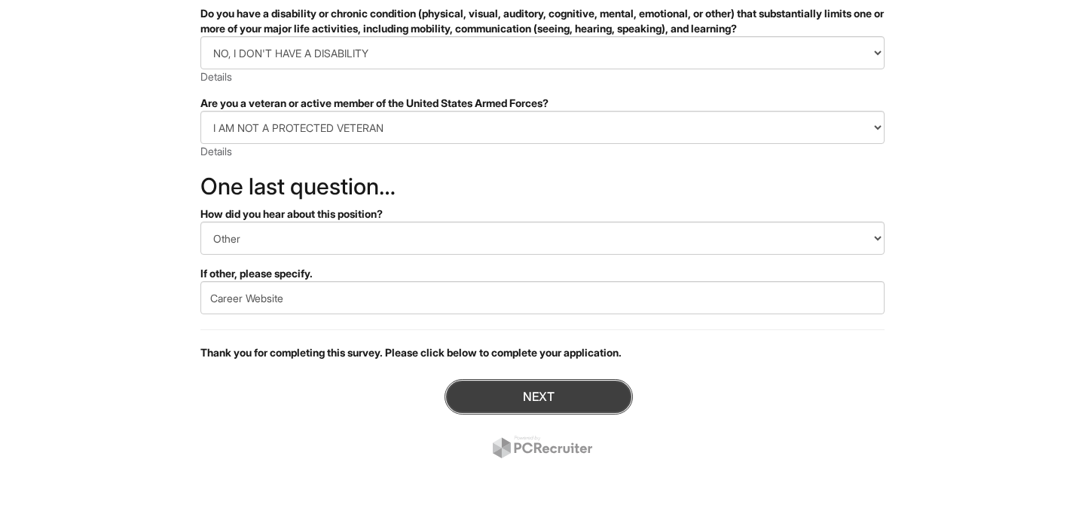
click at [503, 400] on button "Next" at bounding box center [539, 396] width 188 height 35
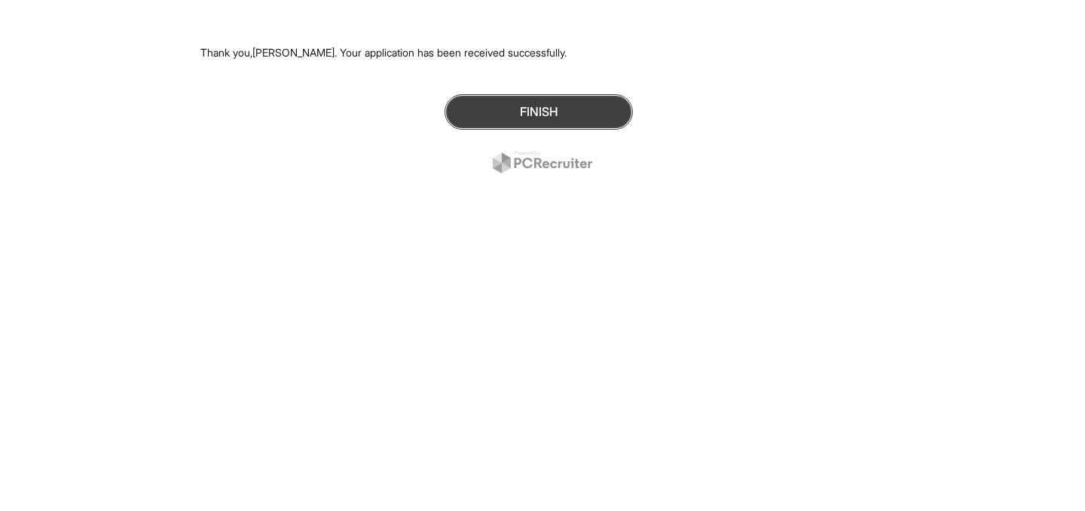
click at [579, 106] on button "Finish" at bounding box center [539, 111] width 188 height 35
